Goal: Information Seeking & Learning: Find specific fact

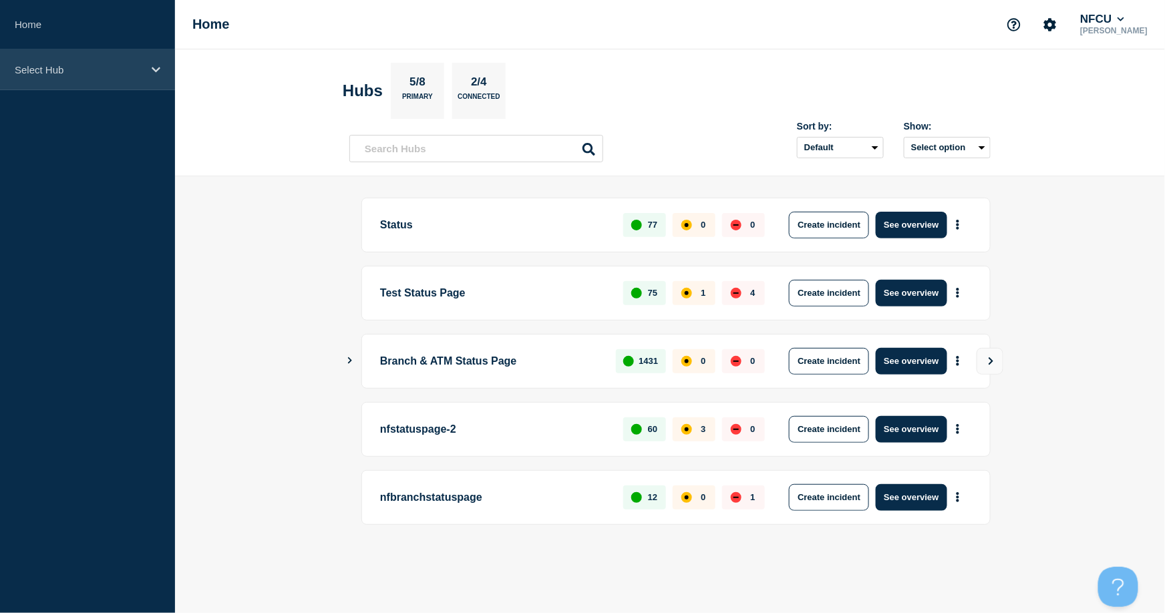
click at [88, 77] on div "Select Hub" at bounding box center [87, 69] width 175 height 41
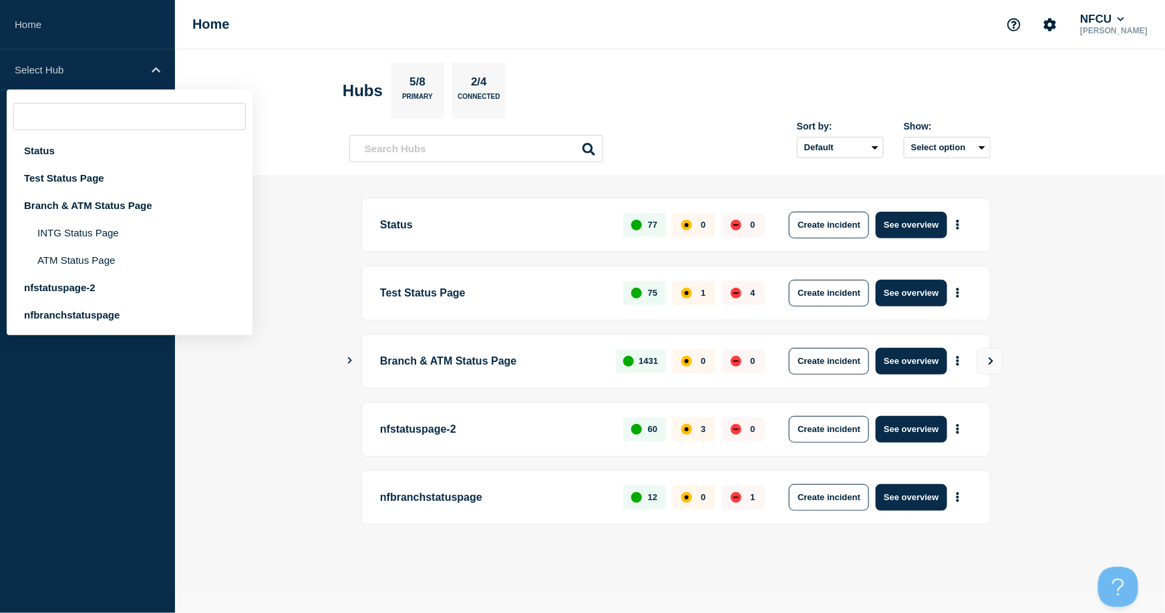
click at [63, 451] on aside "Home Select Hub Status Test Status Page Branch & ATM Status Page INTG Status Pa…" at bounding box center [87, 306] width 175 height 613
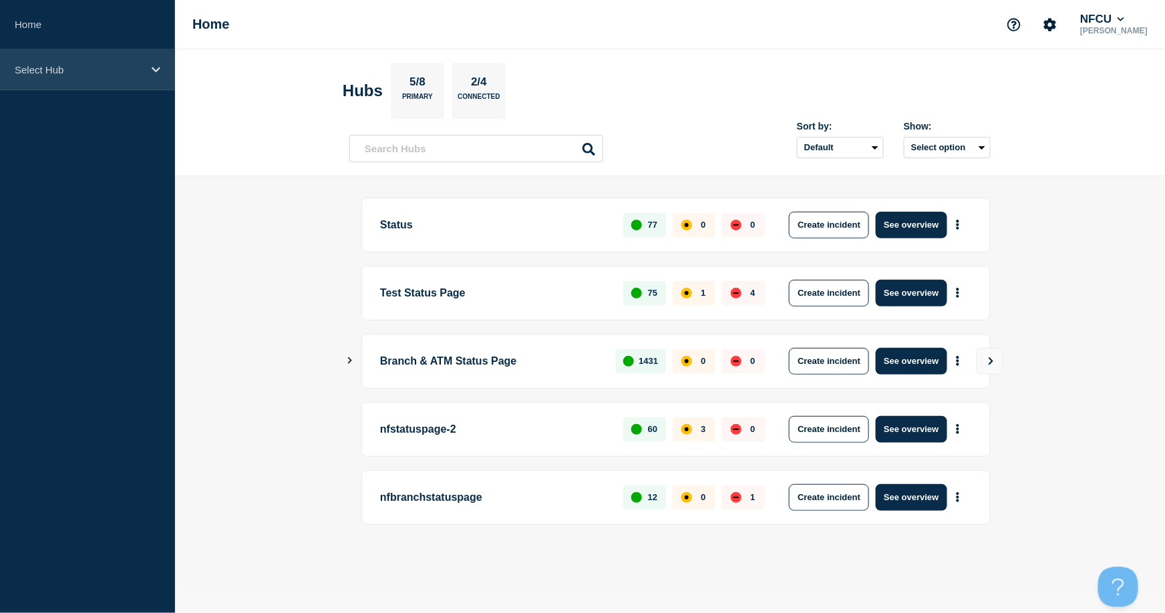
click at [49, 71] on p "Select Hub" at bounding box center [79, 69] width 128 height 11
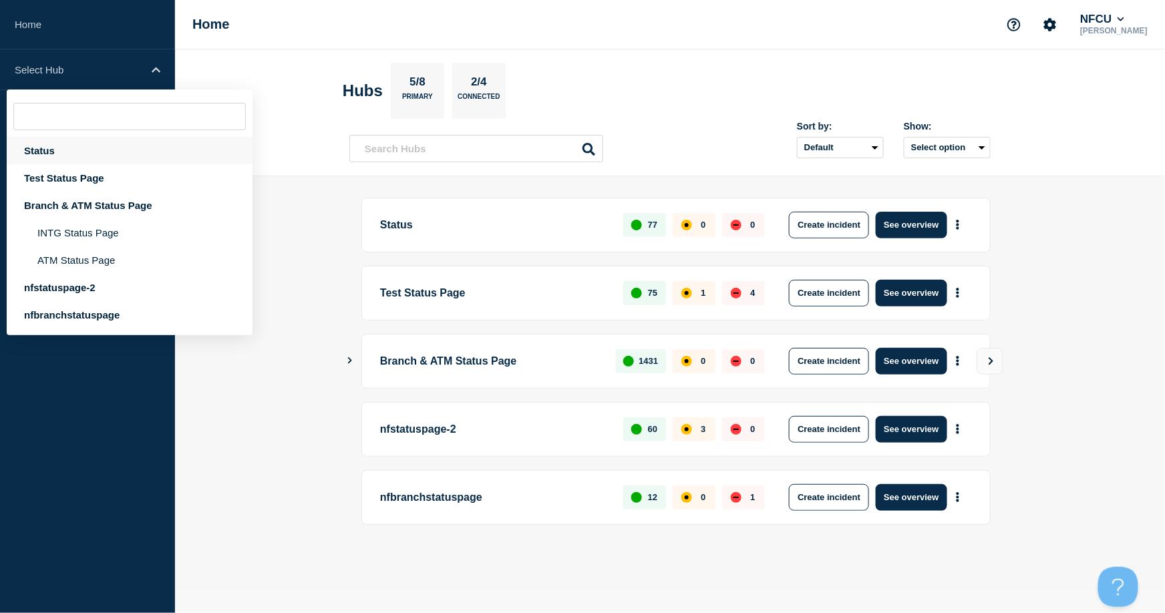
click at [38, 152] on div "Status" at bounding box center [130, 150] width 246 height 27
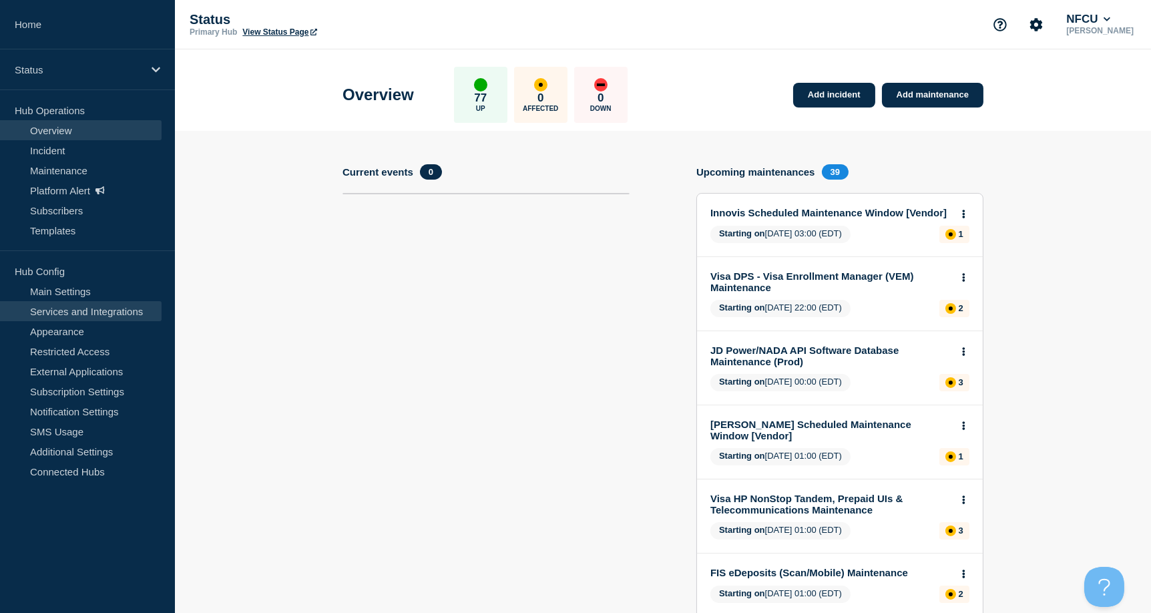
click at [78, 312] on link "Services and Integrations" at bounding box center [81, 311] width 162 height 20
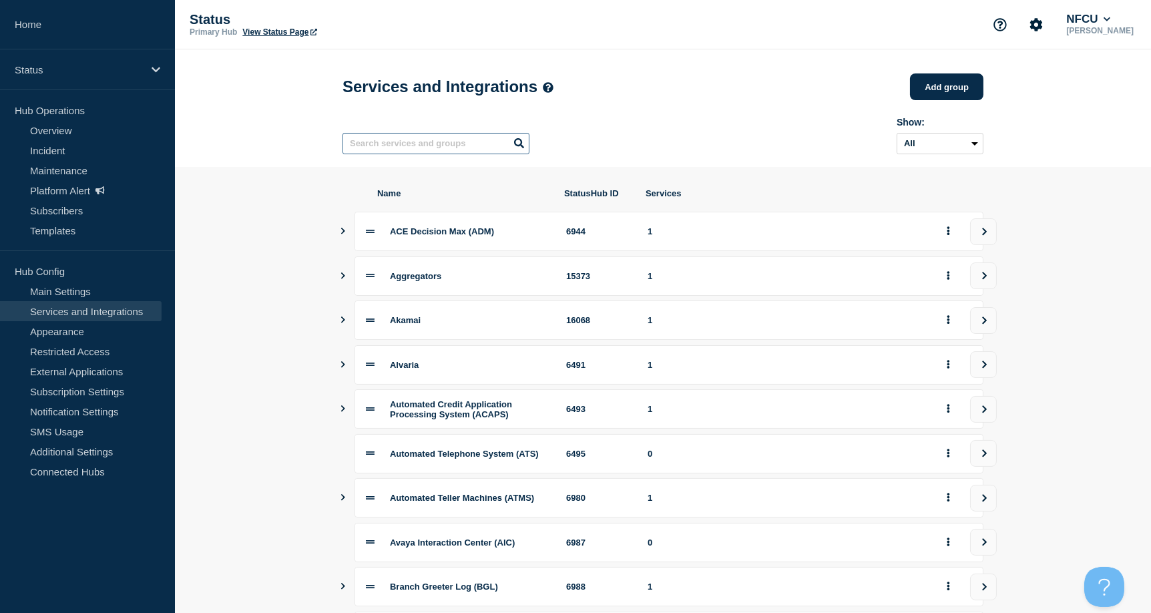
click at [406, 144] on input "text" at bounding box center [436, 143] width 187 height 21
type input "o"
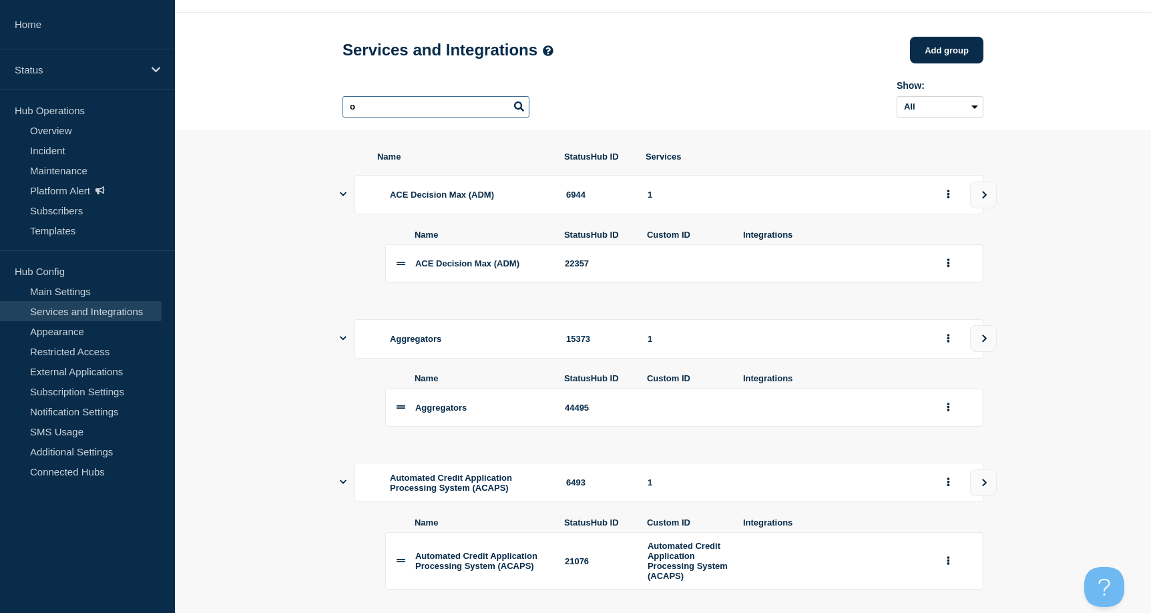
scroll to position [19, 0]
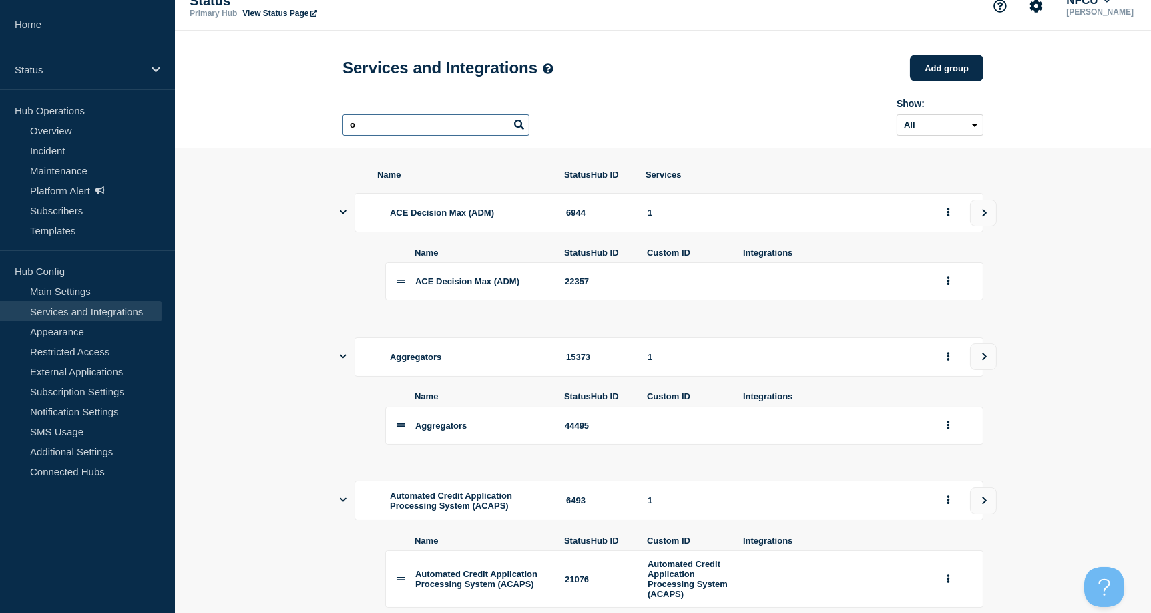
click at [366, 125] on input "o" at bounding box center [436, 124] width 187 height 21
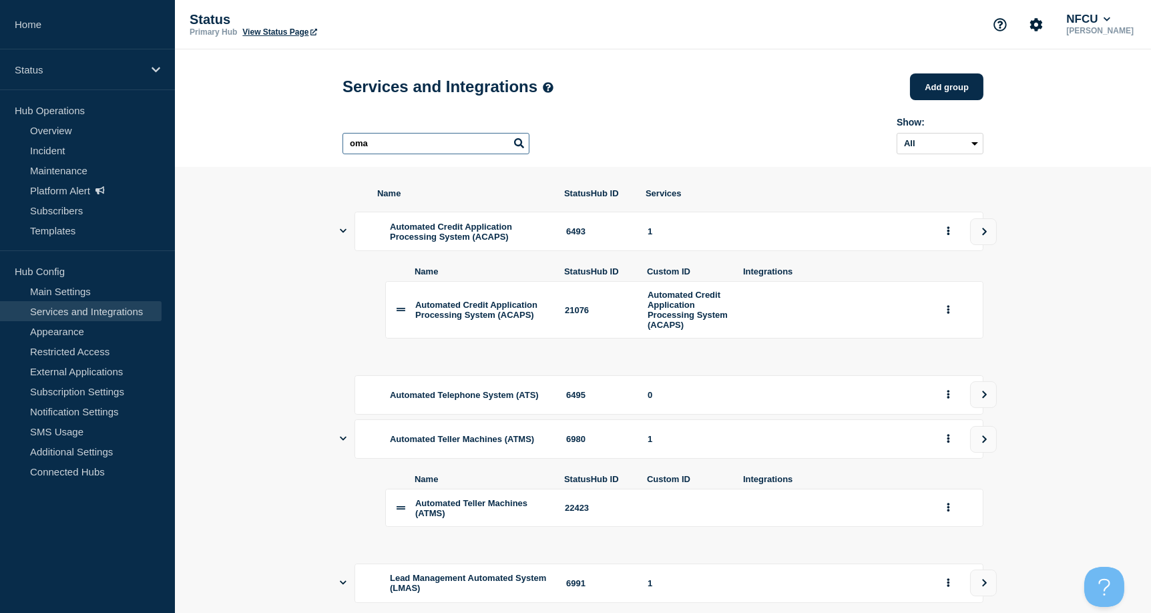
drag, startPoint x: 397, startPoint y: 148, endPoint x: 282, endPoint y: 134, distance: 115.7
click at [283, 134] on header "Services and Integrations Add group Here you can create & manage services that …" at bounding box center [663, 108] width 976 height 118
type input "i"
type input "online membership"
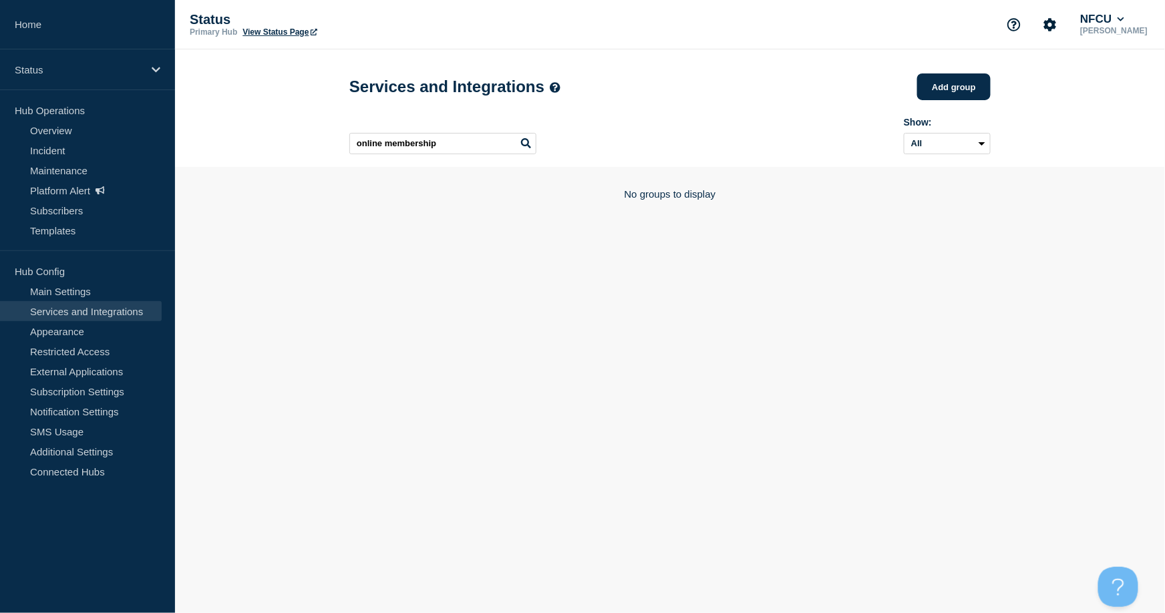
click at [529, 146] on icon at bounding box center [526, 143] width 10 height 10
click at [524, 148] on icon at bounding box center [526, 143] width 10 height 10
